Goal: Browse casually

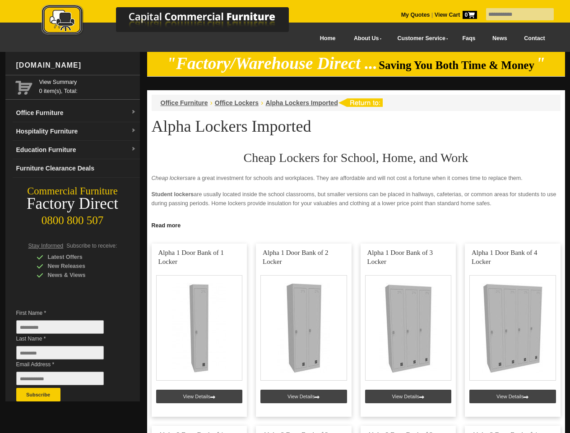
click at [514, 14] on input "text" at bounding box center [520, 14] width 68 height 12
click at [67, 355] on input "Last Name *" at bounding box center [60, 353] width 88 height 14
click at [38, 395] on button "Subscribe" at bounding box center [38, 395] width 44 height 14
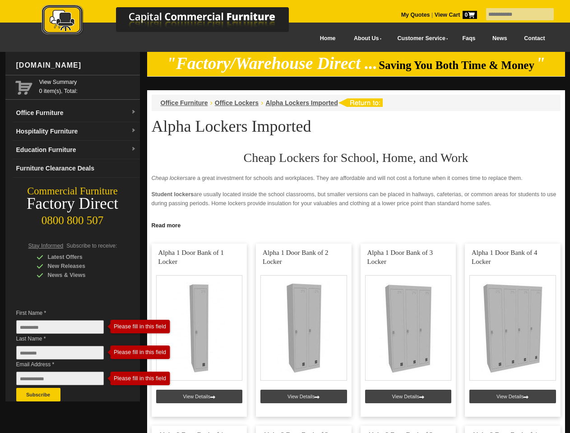
click at [356, 225] on link "Read more" at bounding box center [356, 224] width 418 height 11
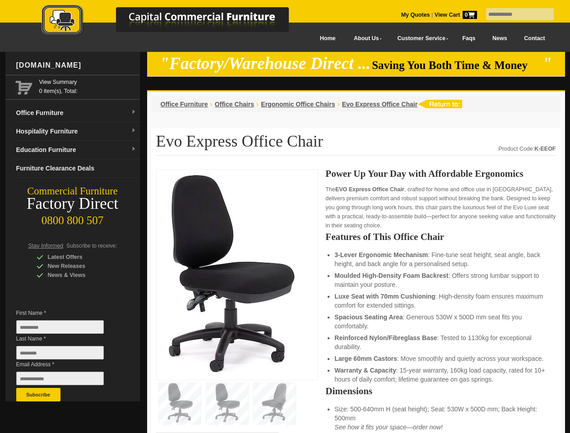
click at [514, 14] on input "text" at bounding box center [520, 14] width 68 height 12
click at [67, 355] on input "Last Name *" at bounding box center [60, 353] width 88 height 14
click at [38, 395] on button "Subscribe" at bounding box center [38, 395] width 44 height 14
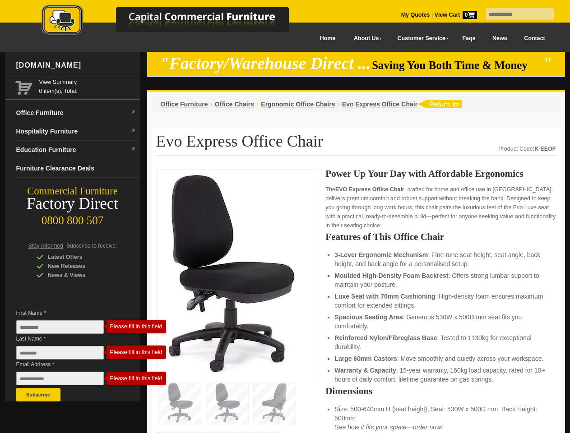
click at [356, 301] on li "Luxe Seat with 70mm Cushioning : High-density foam ensures maximum comfort for …" at bounding box center [440, 301] width 212 height 18
